Goal: Task Accomplishment & Management: Manage account settings

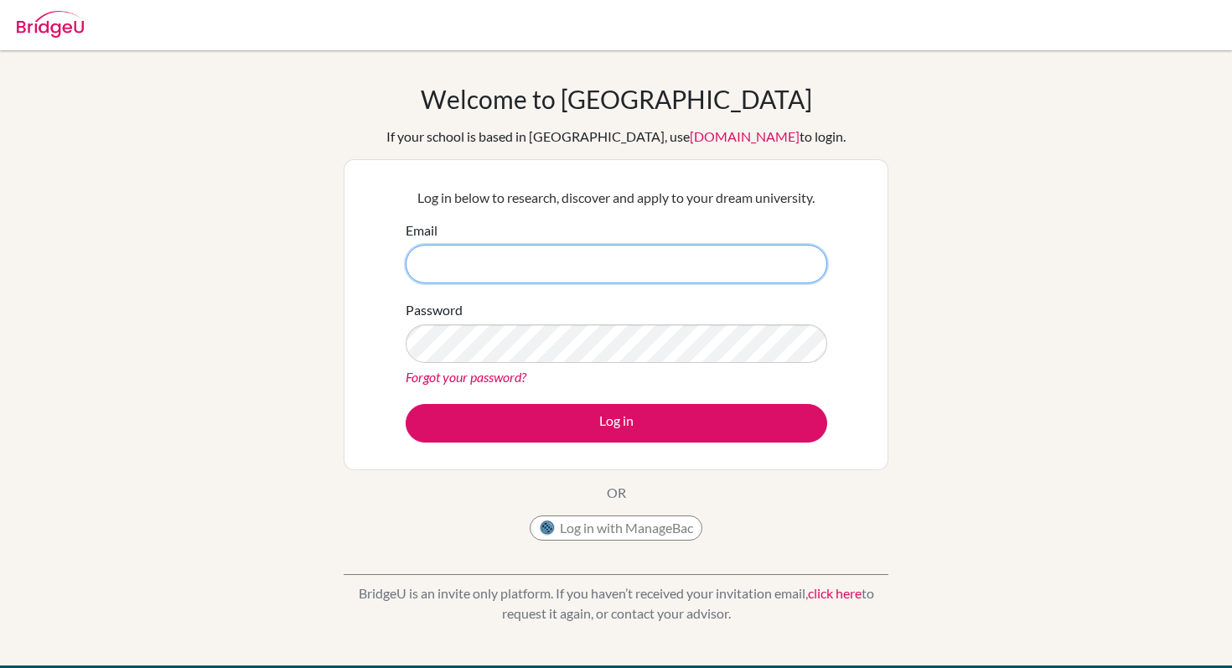
type input "[EMAIL_ADDRESS][DOMAIN_NAME]"
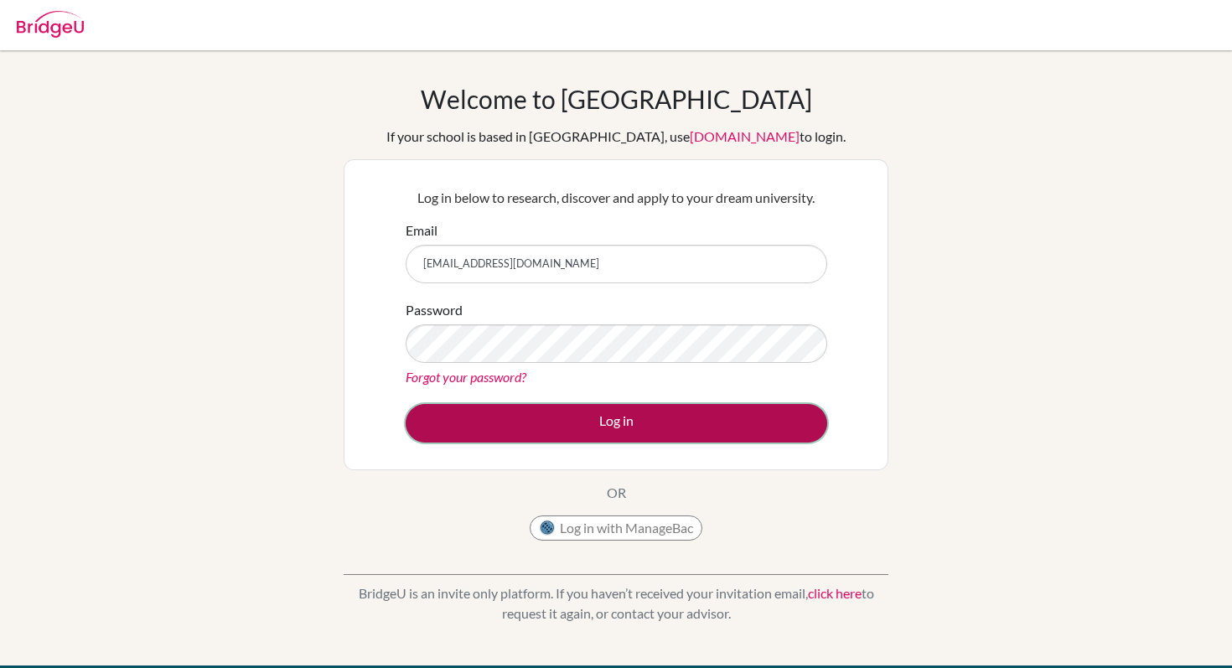
click at [544, 420] on button "Log in" at bounding box center [616, 423] width 421 height 39
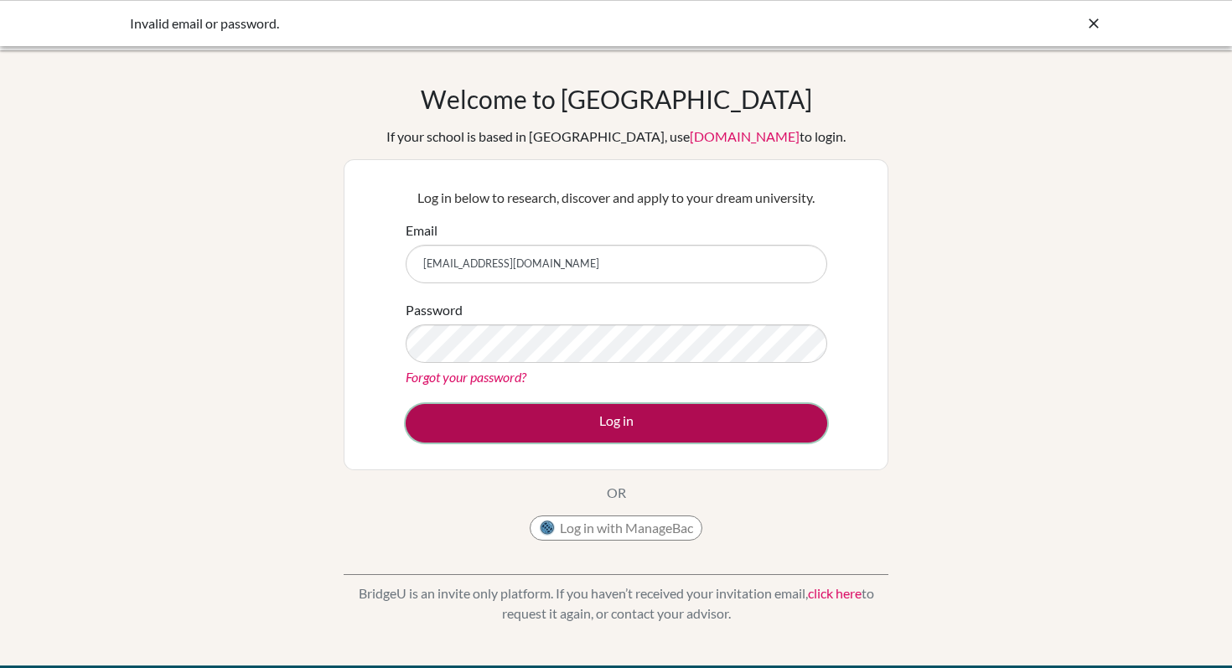
click at [664, 436] on button "Log in" at bounding box center [616, 423] width 421 height 39
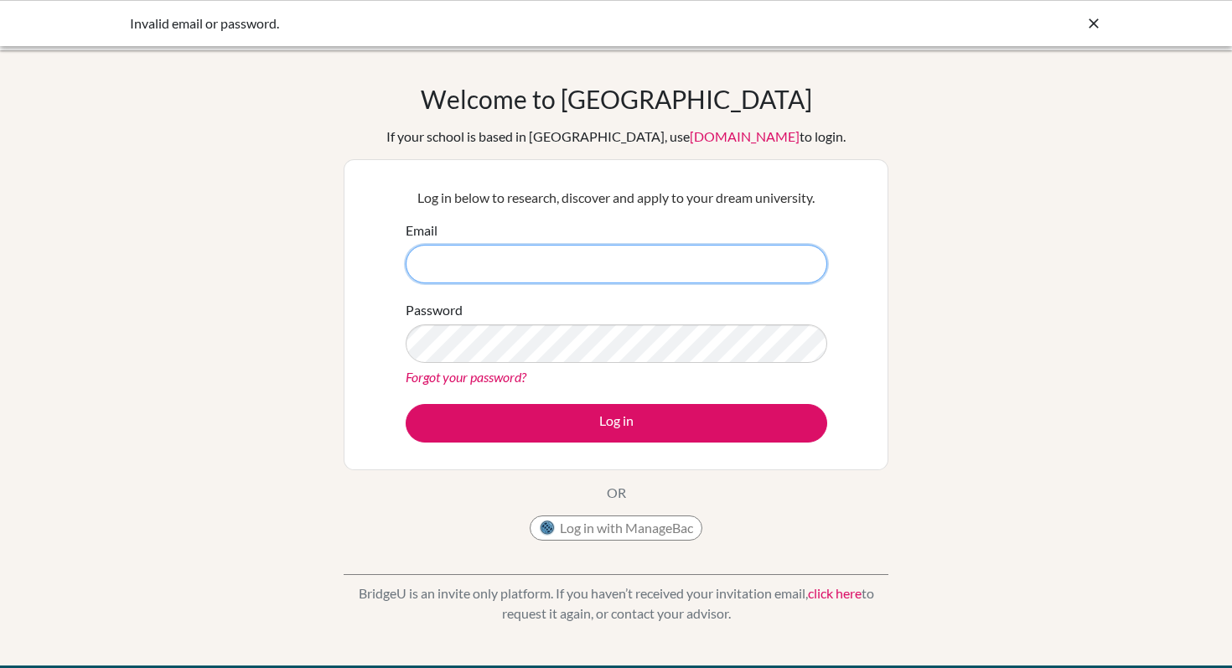
type input "[EMAIL_ADDRESS][DOMAIN_NAME]"
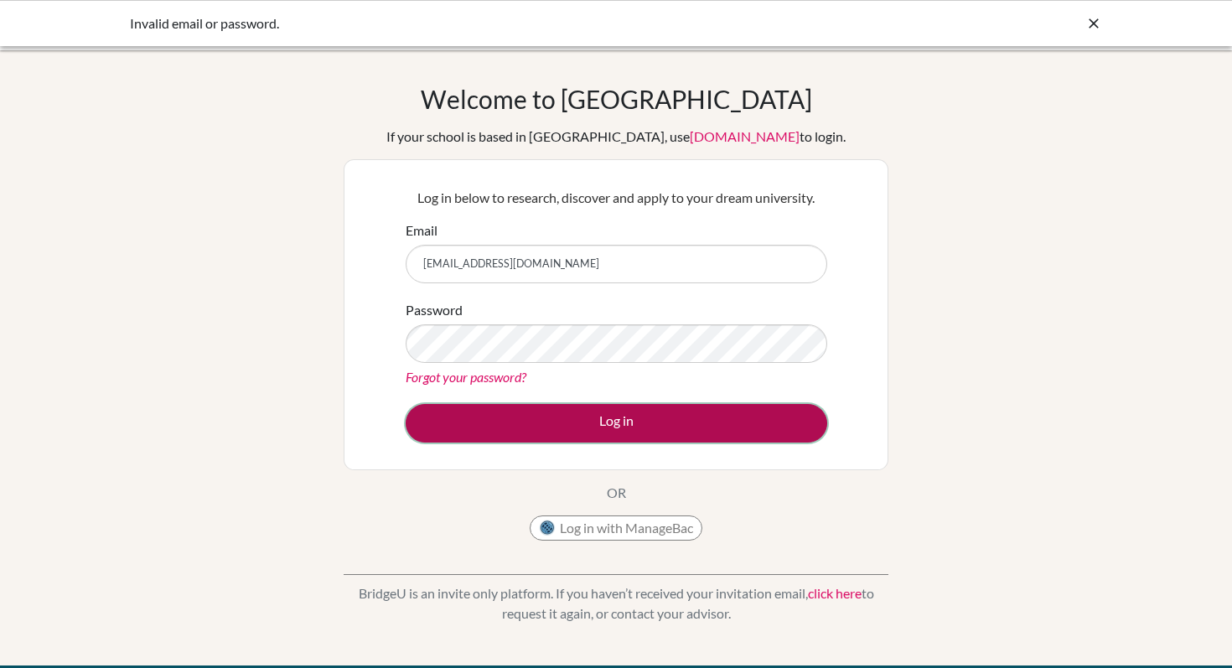
click at [677, 429] on button "Log in" at bounding box center [616, 423] width 421 height 39
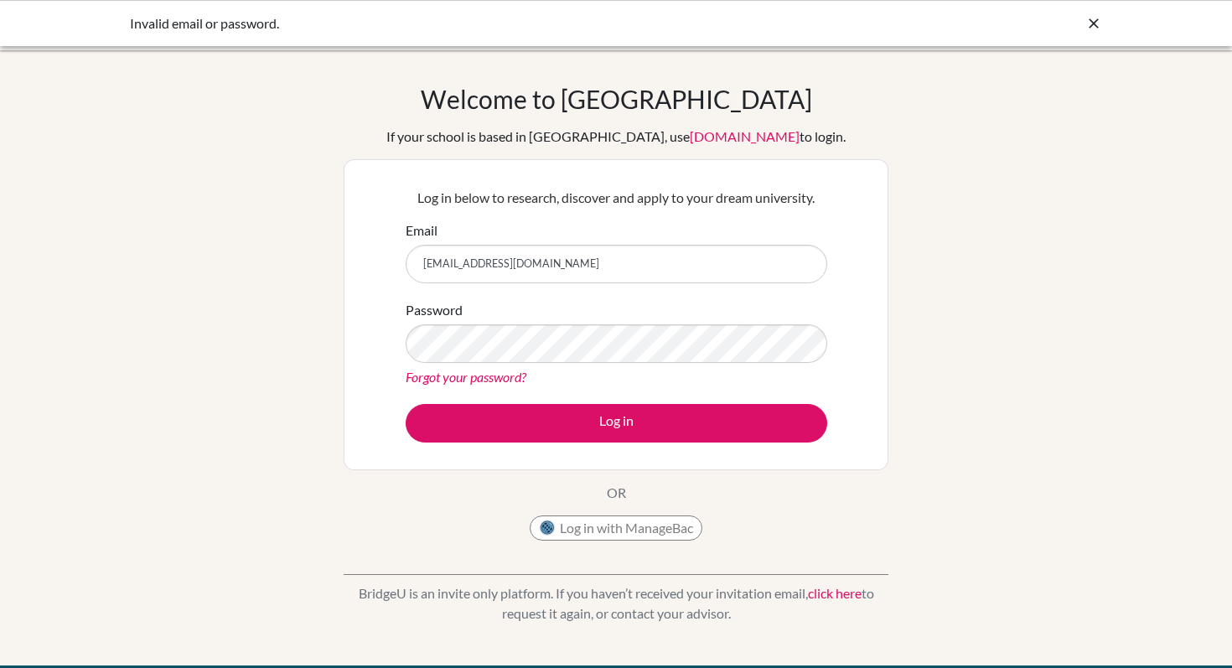
click at [657, 287] on form "Email g102948@asb.ac.th Password Forgot your password? Log in" at bounding box center [616, 331] width 421 height 222
click at [632, 287] on form "Email g102948@asb.ac.th Password Forgot your password? Log in" at bounding box center [616, 331] width 421 height 222
click at [624, 276] on input "[EMAIL_ADDRESS][DOMAIN_NAME]" at bounding box center [616, 264] width 421 height 39
type input "[EMAIL_ADDRESS][DOMAIN_NAME]"
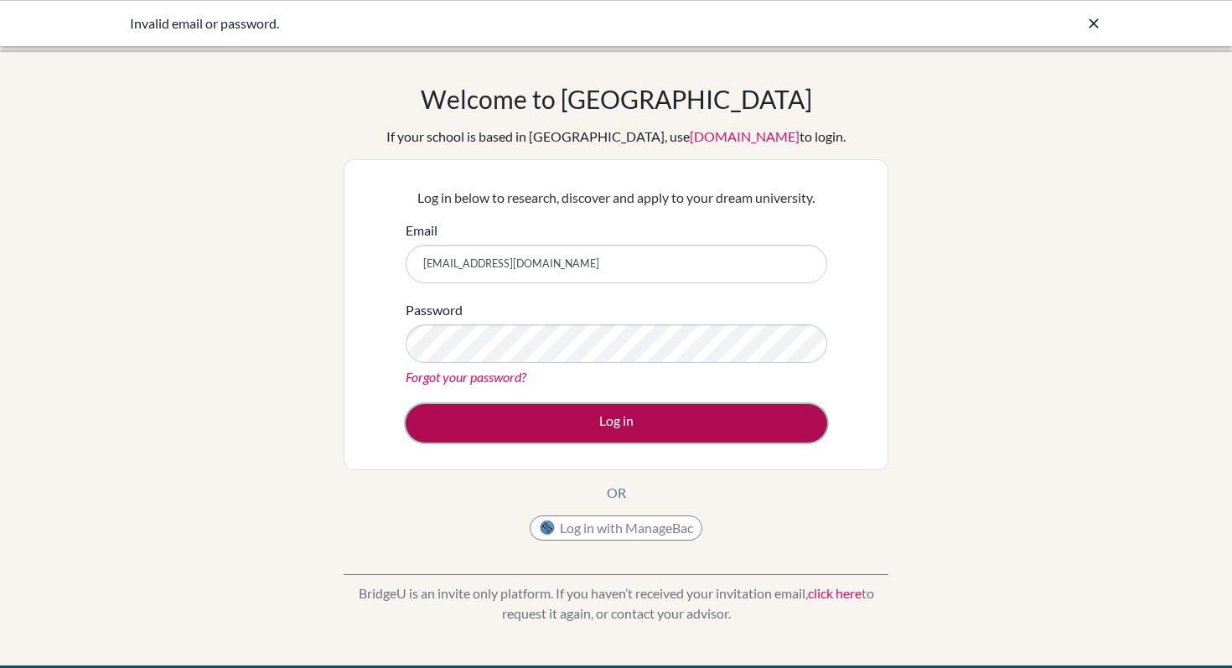
click at [618, 415] on button "Log in" at bounding box center [616, 423] width 421 height 39
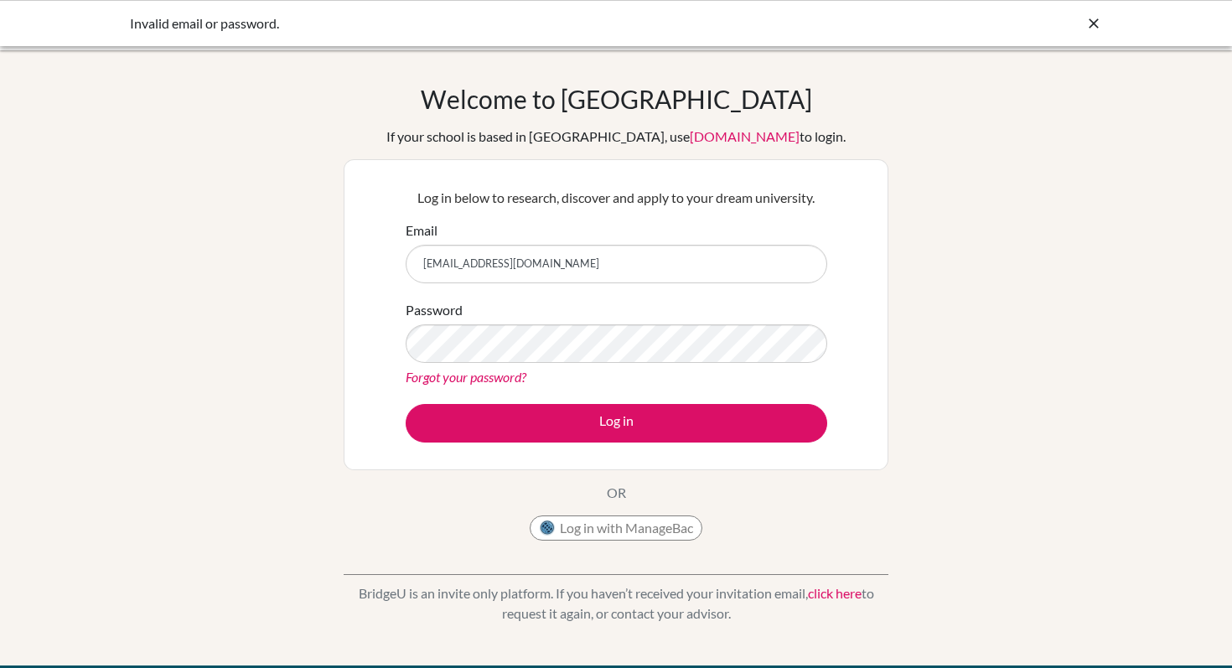
click at [881, 429] on div "Log in below to research, discover and apply to your dream university. Email g1…" at bounding box center [616, 314] width 545 height 311
click at [482, 385] on div "Forgot your password?" at bounding box center [616, 377] width 421 height 20
click at [484, 370] on link "Forgot your password?" at bounding box center [466, 377] width 121 height 16
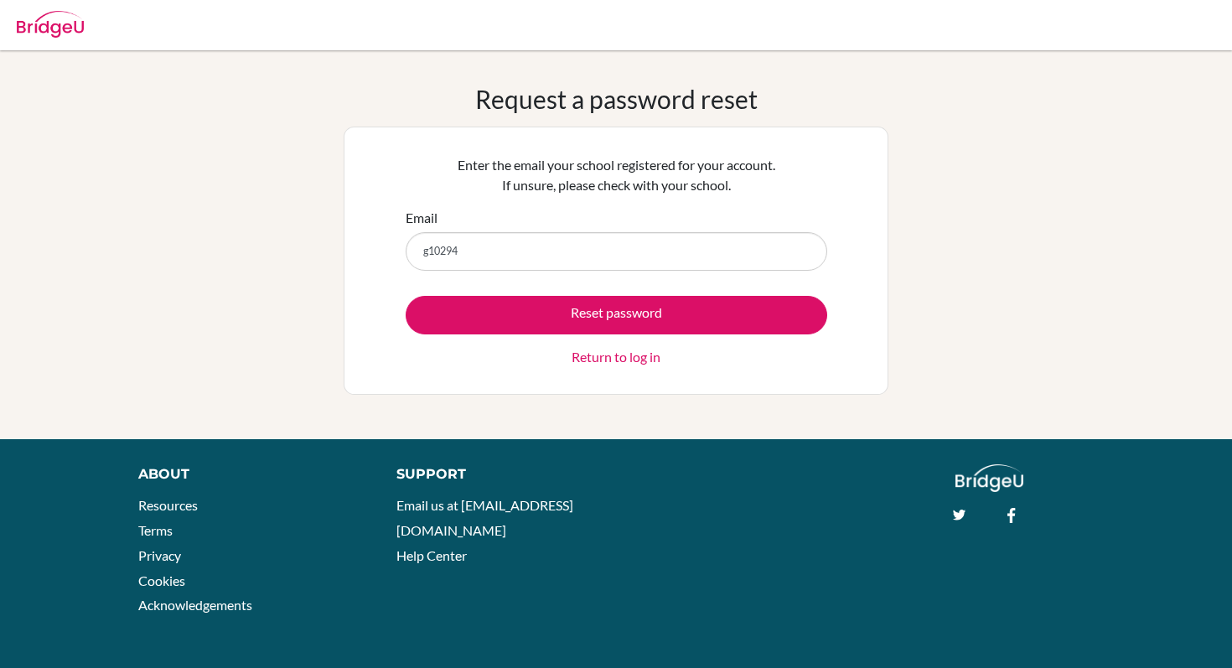
type input "g102948"
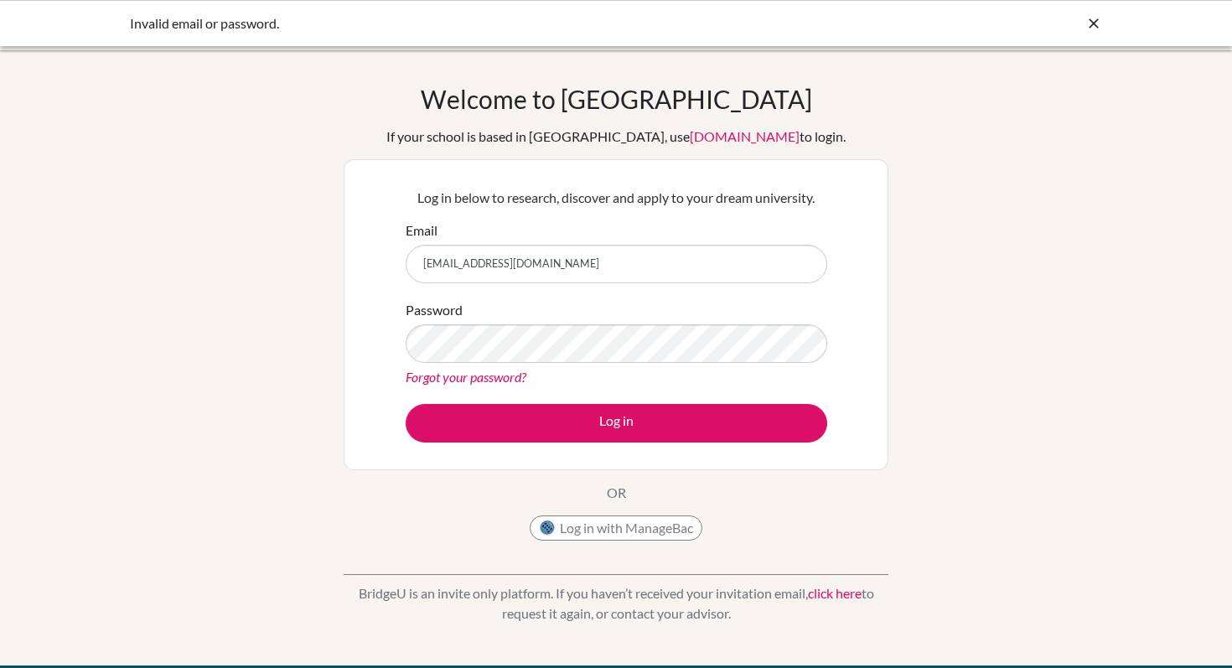
drag, startPoint x: 576, startPoint y: 265, endPoint x: 401, endPoint y: 264, distance: 175.1
click at [401, 264] on div "Log in below to research, discover and apply to your dream university. Email g1…" at bounding box center [616, 315] width 442 height 276
type input "[EMAIL_ADDRESS][DOMAIN_NAME]"
click at [406, 404] on button "Log in" at bounding box center [616, 423] width 421 height 39
click at [531, 274] on input "[EMAIL_ADDRESS][DOMAIN_NAME]" at bounding box center [616, 264] width 421 height 39
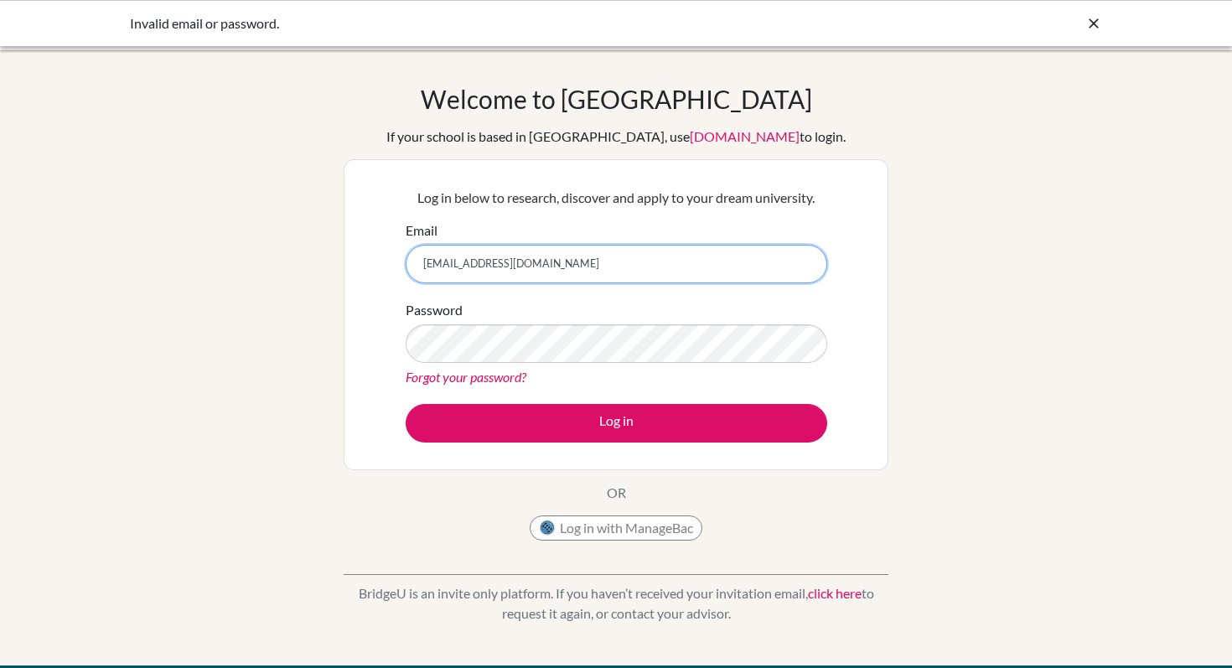
click at [531, 274] on input "[EMAIL_ADDRESS][DOMAIN_NAME]" at bounding box center [616, 264] width 421 height 39
type input "[EMAIL_ADDRESS][DOMAIN_NAME]"
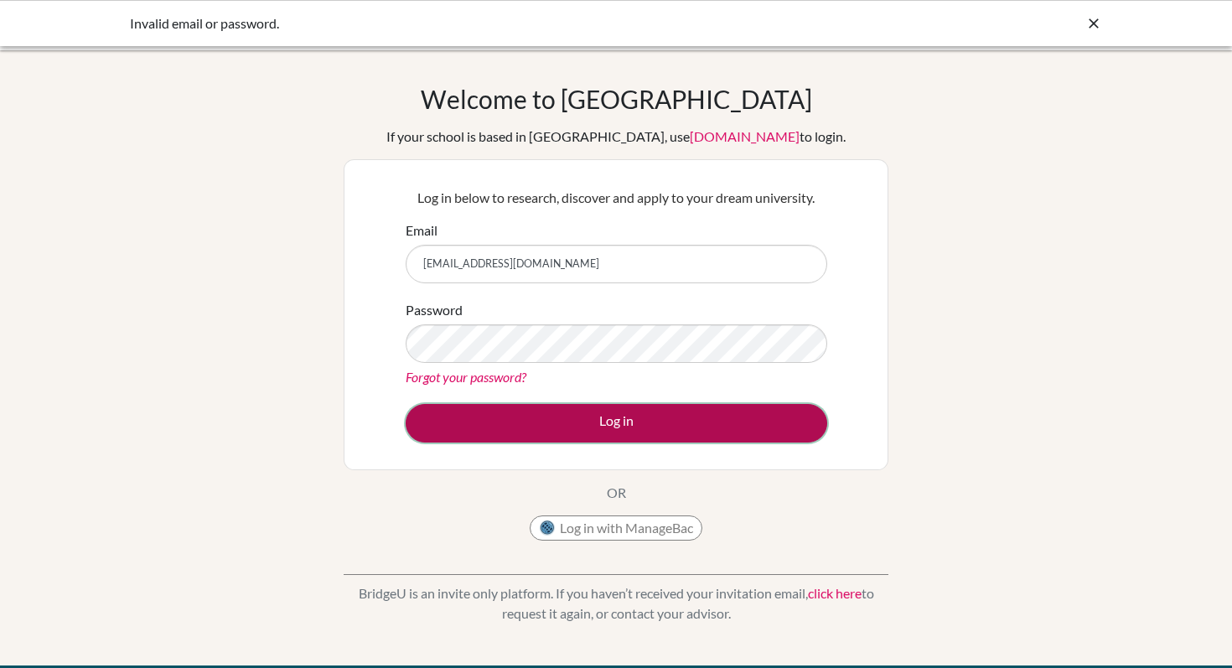
click at [550, 421] on button "Log in" at bounding box center [616, 423] width 421 height 39
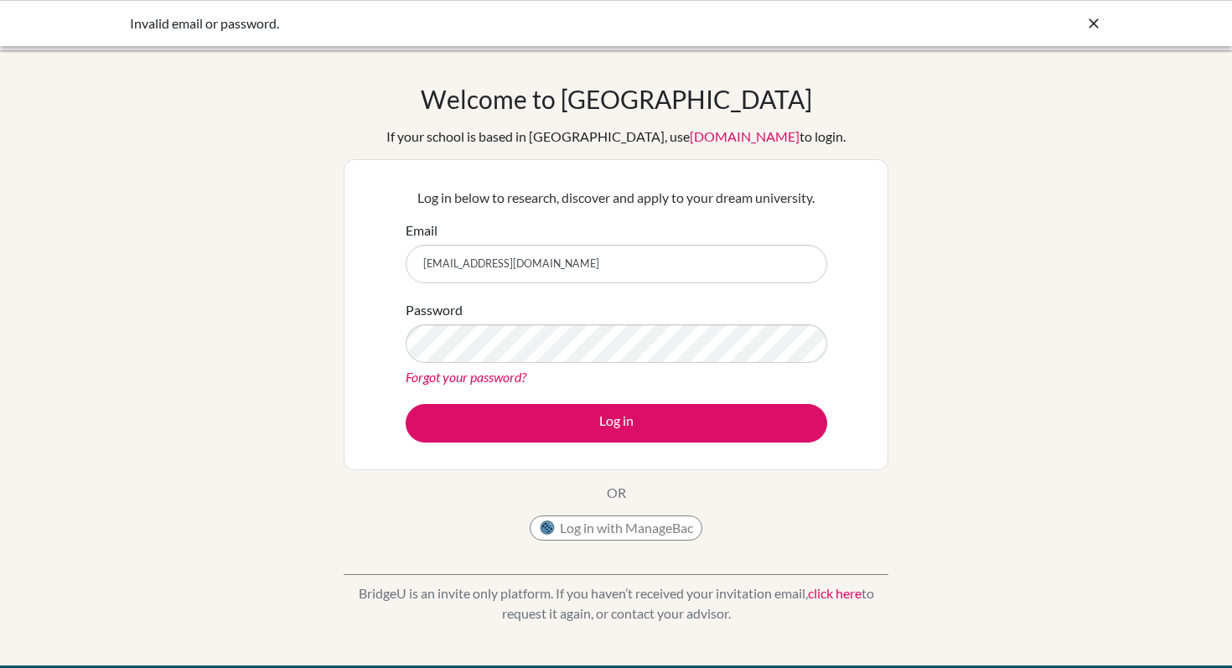
click at [845, 363] on div "Log in below to research, discover and apply to your dream university. Email g1…" at bounding box center [616, 314] width 545 height 311
click at [406, 404] on button "Log in" at bounding box center [616, 423] width 421 height 39
